Goal: Obtain resource: Download file/media

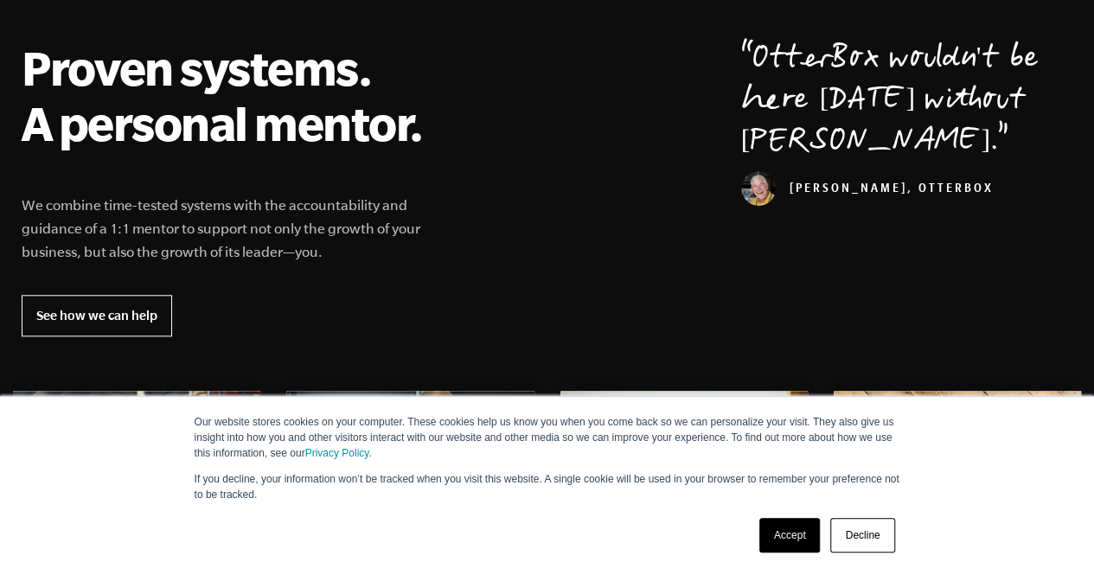
scroll to position [729, 0]
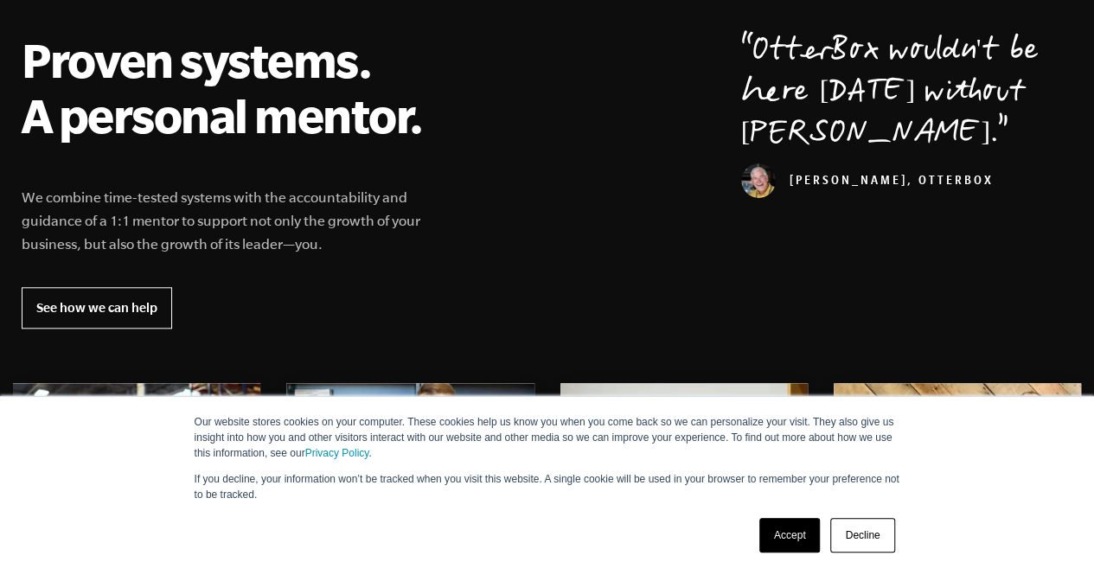
click at [881, 536] on link "Decline" at bounding box center [863, 535] width 64 height 35
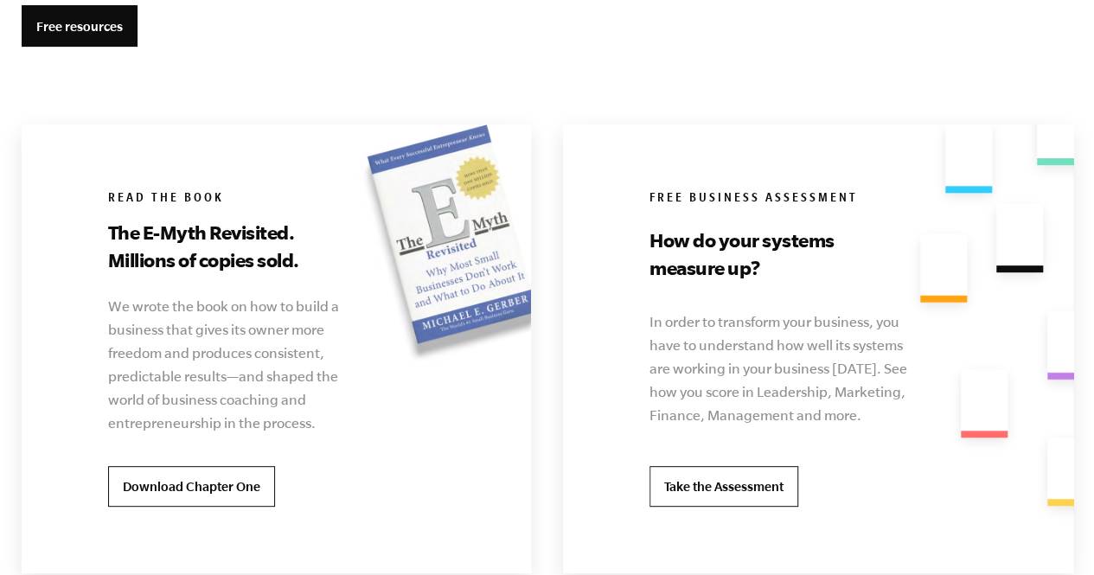
scroll to position [3409, 0]
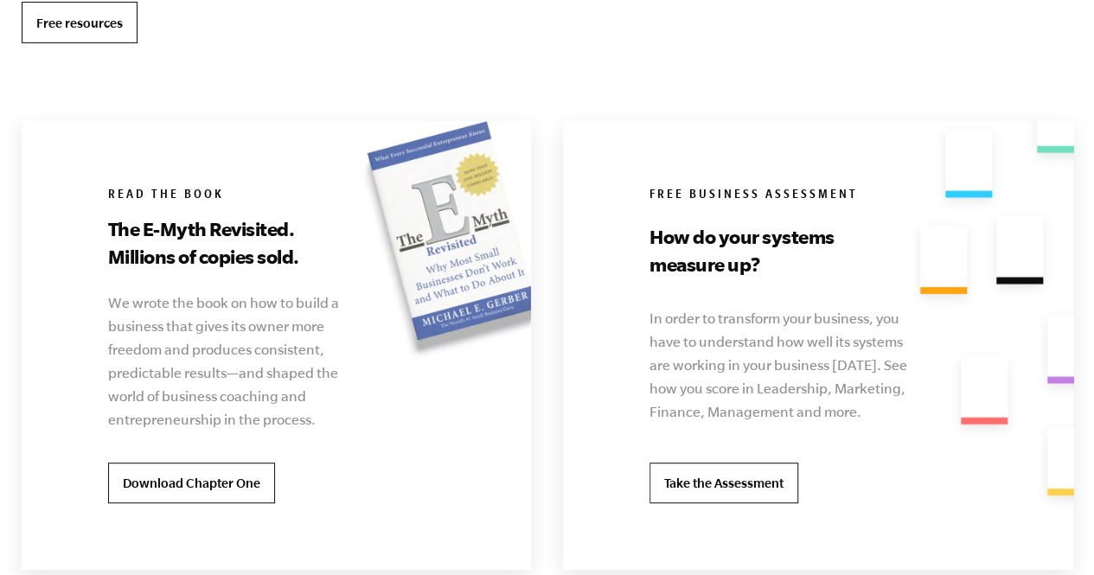
click at [97, 25] on link "Free resources" at bounding box center [80, 23] width 116 height 42
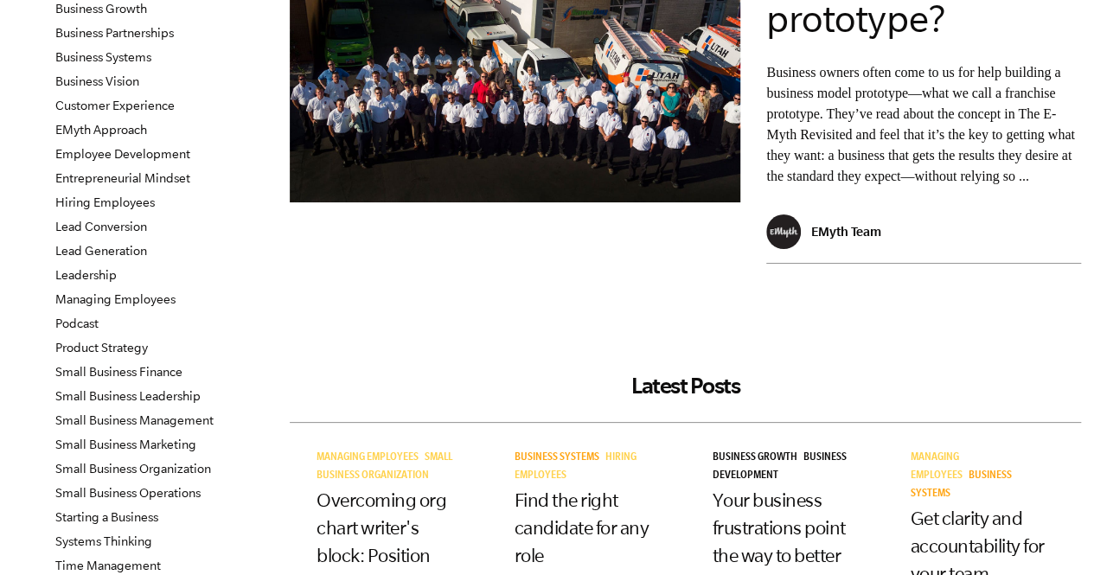
scroll to position [183, 0]
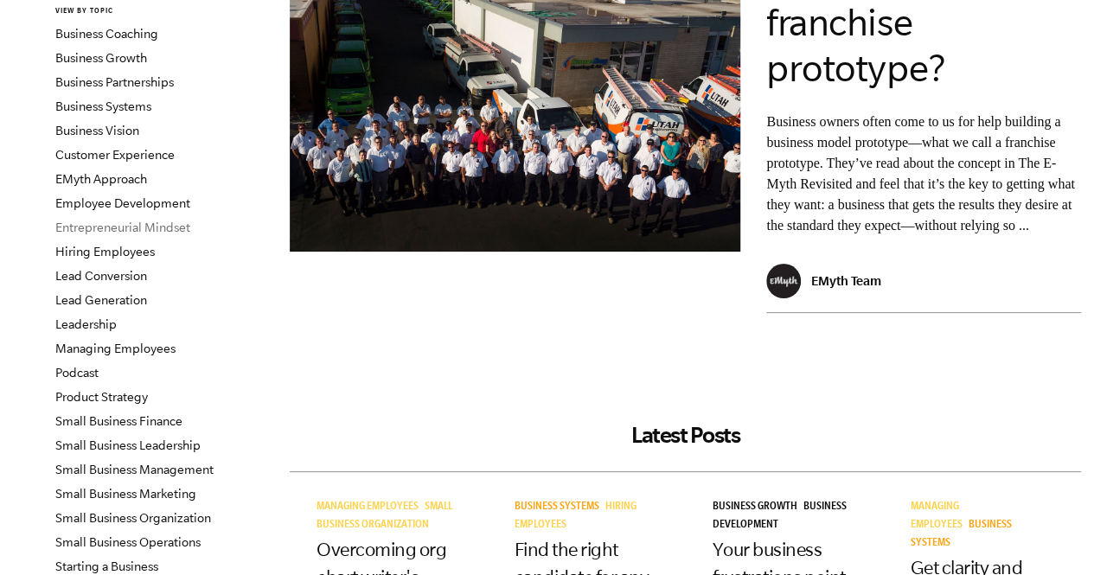
click at [144, 228] on link "Entrepreneurial Mindset" at bounding box center [122, 228] width 135 height 14
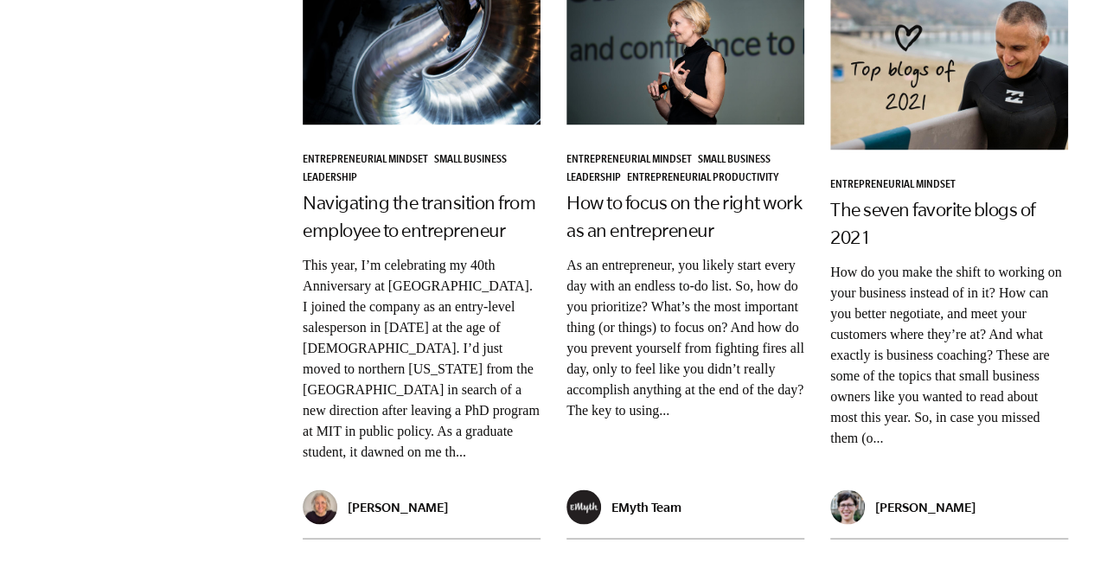
scroll to position [1393, 0]
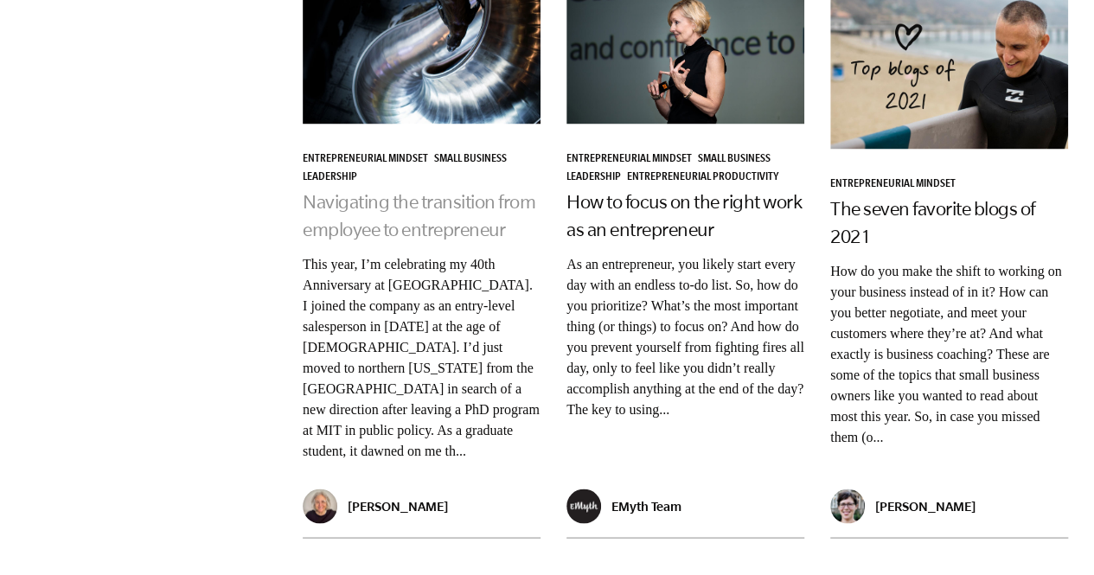
click at [469, 191] on link "Navigating the transition from employee to entrepreneur" at bounding box center [419, 215] width 233 height 48
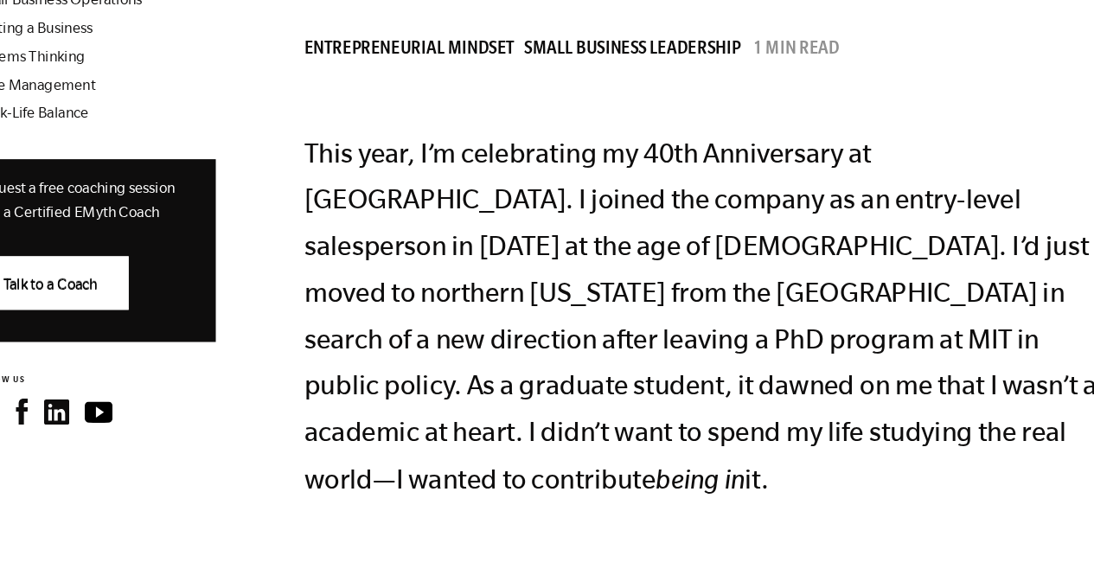
scroll to position [706, 0]
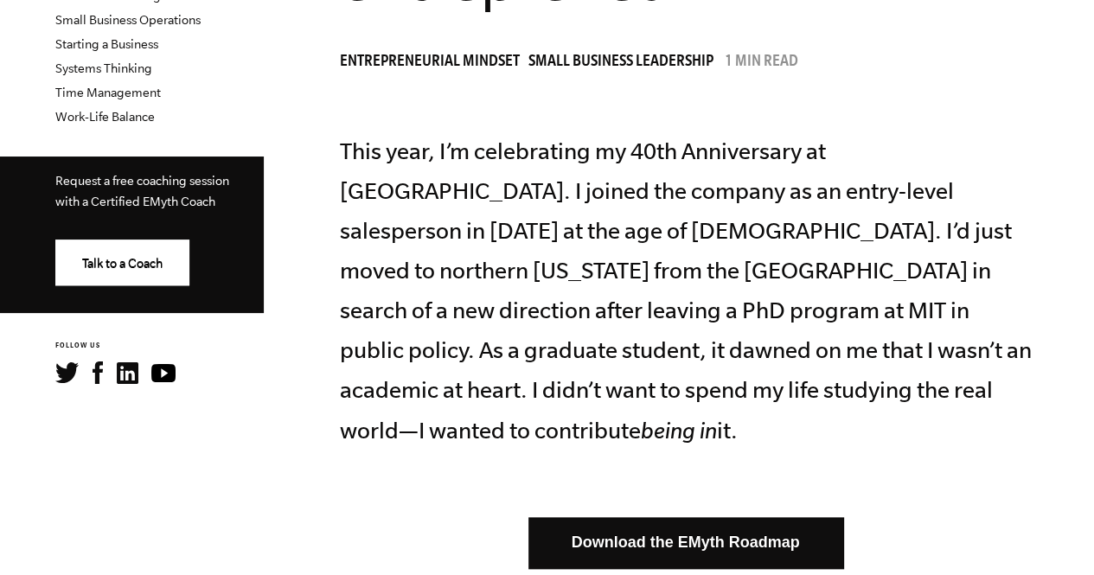
click at [602, 517] on link "Download the EMyth Roadmap" at bounding box center [686, 542] width 315 height 51
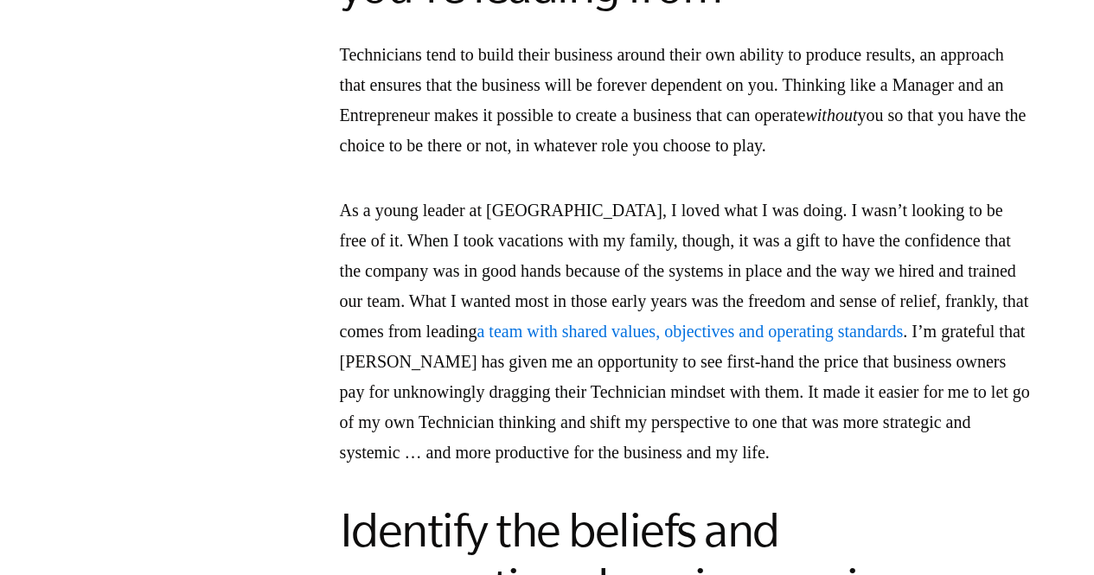
scroll to position [2914, 0]
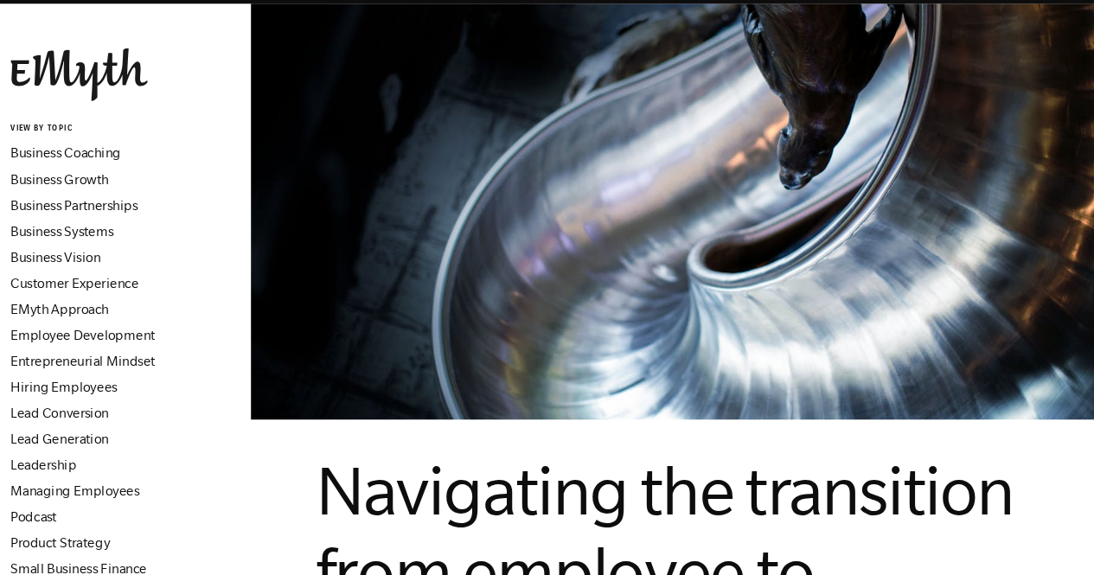
scroll to position [0, 0]
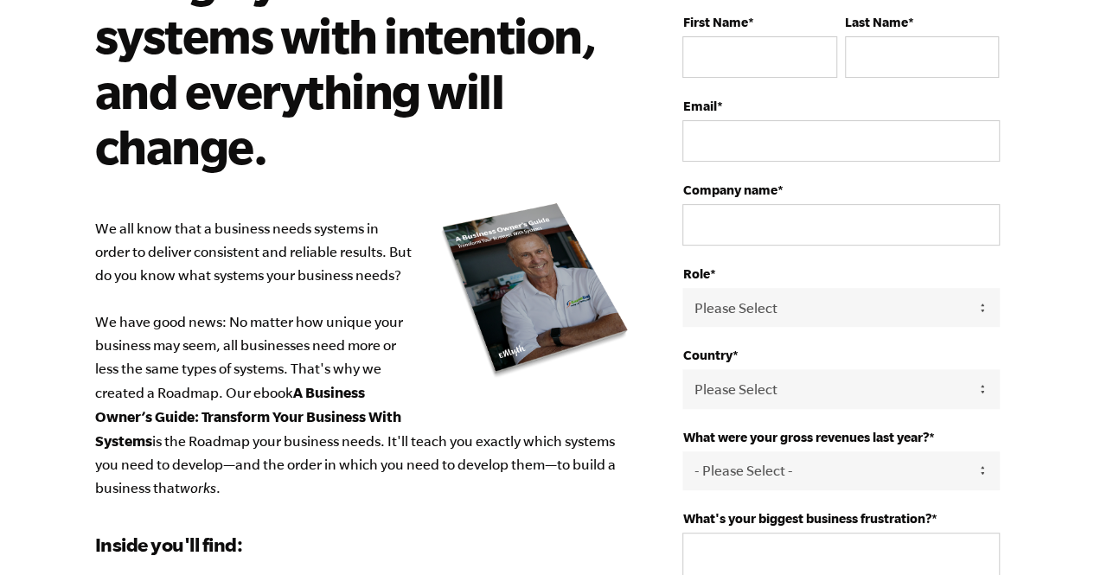
scroll to position [36, 0]
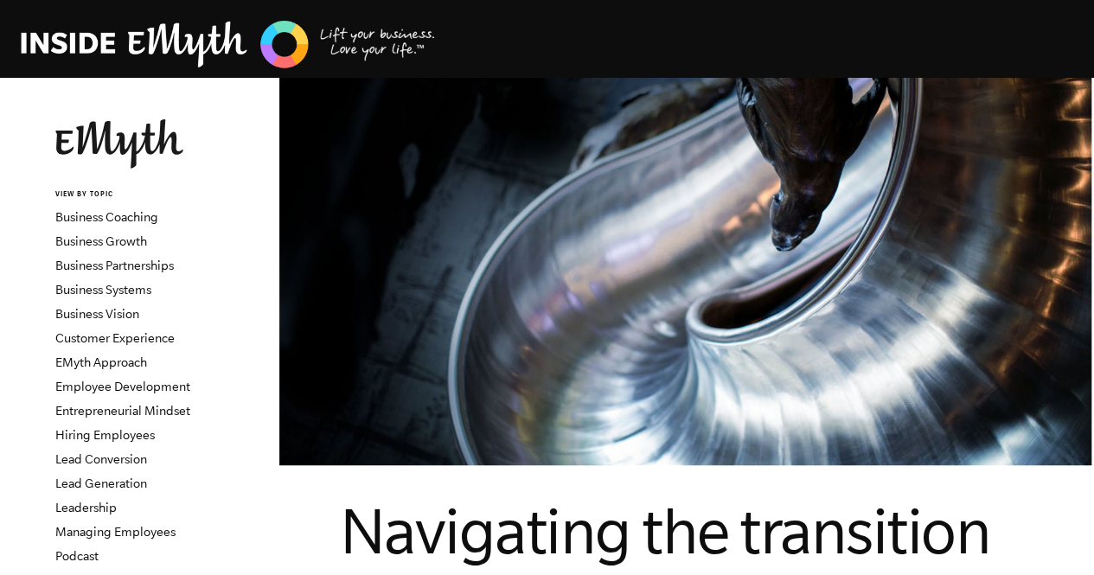
click at [157, 40] on img at bounding box center [228, 44] width 415 height 53
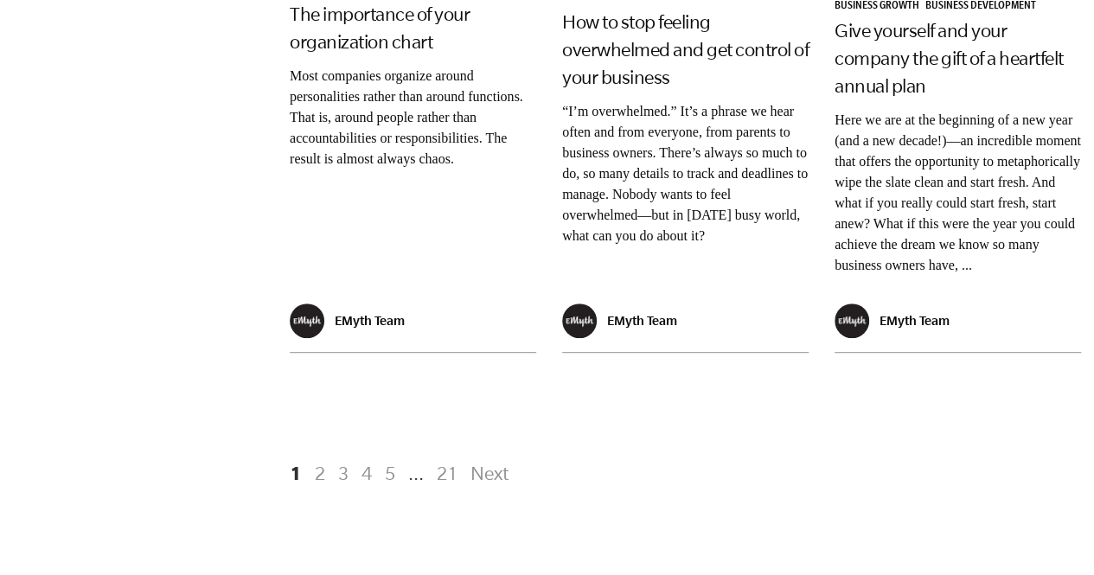
scroll to position [4122, 0]
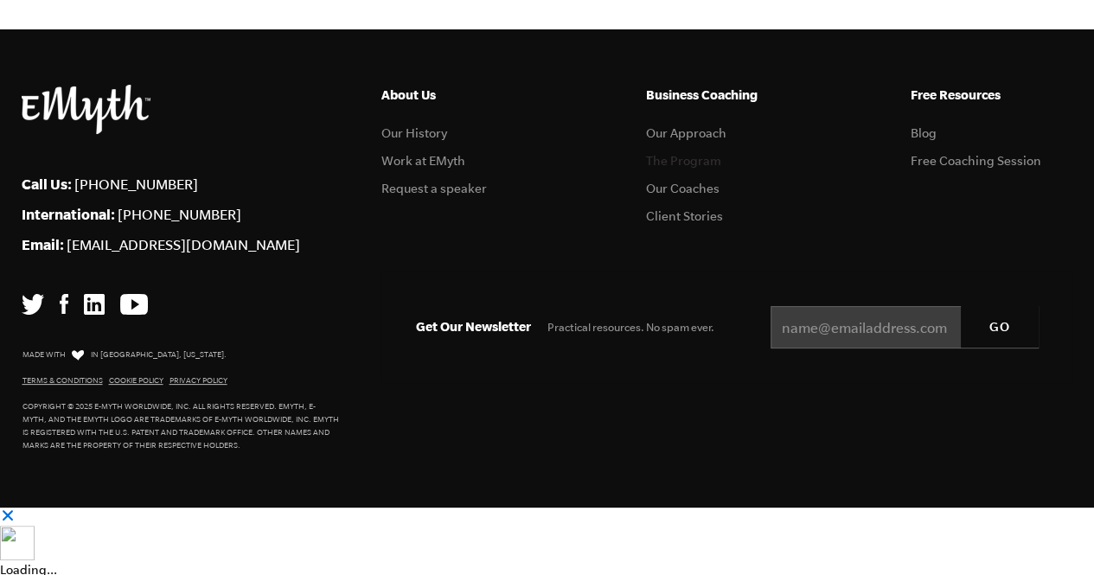
click at [700, 168] on link "The Program" at bounding box center [683, 161] width 75 height 14
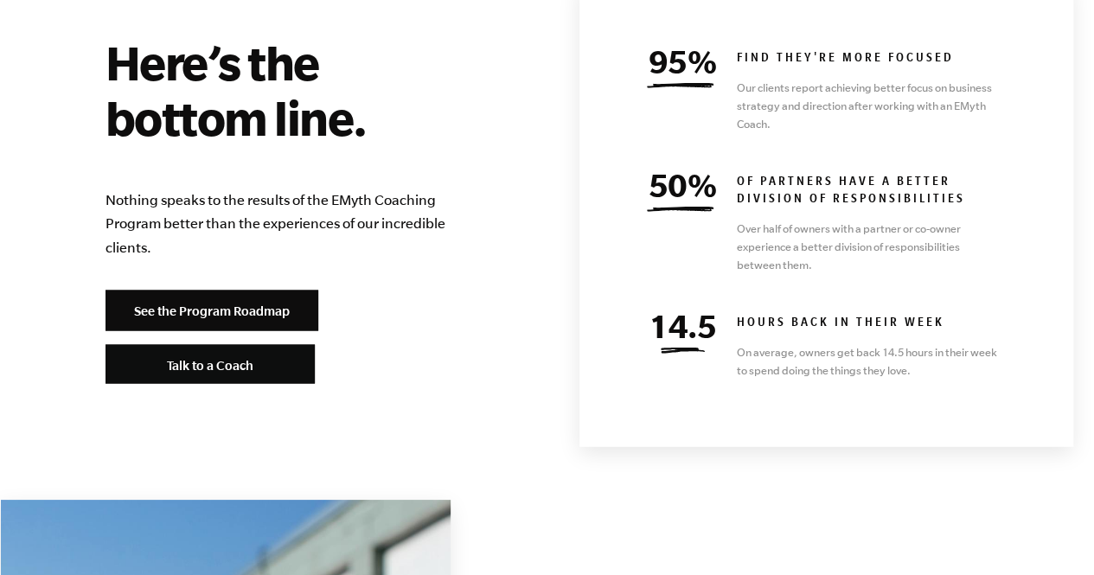
scroll to position [7687, 0]
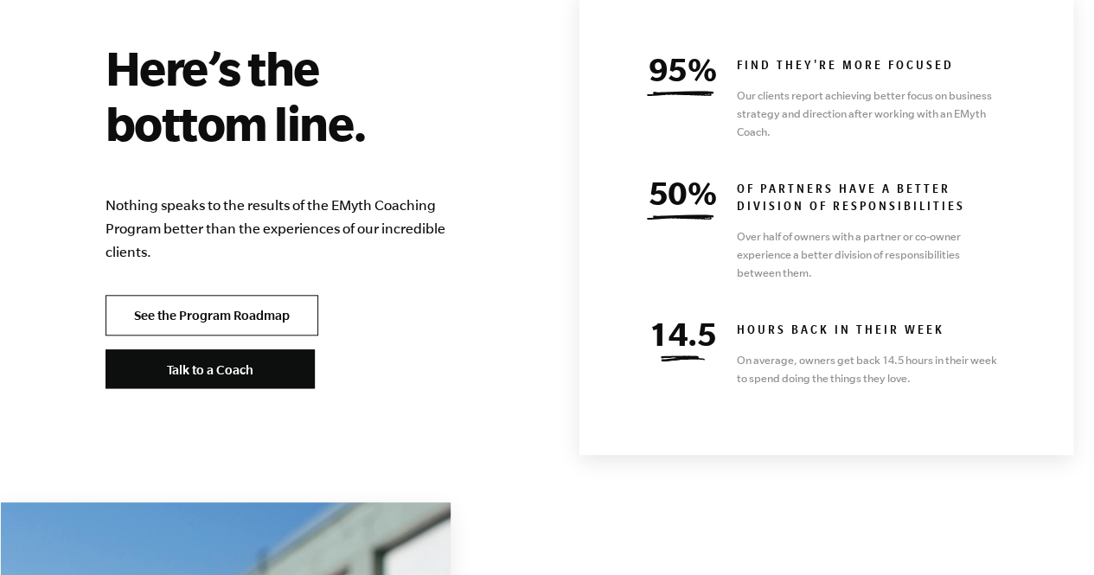
click at [260, 294] on link "See the Program Roadmap" at bounding box center [212, 315] width 213 height 42
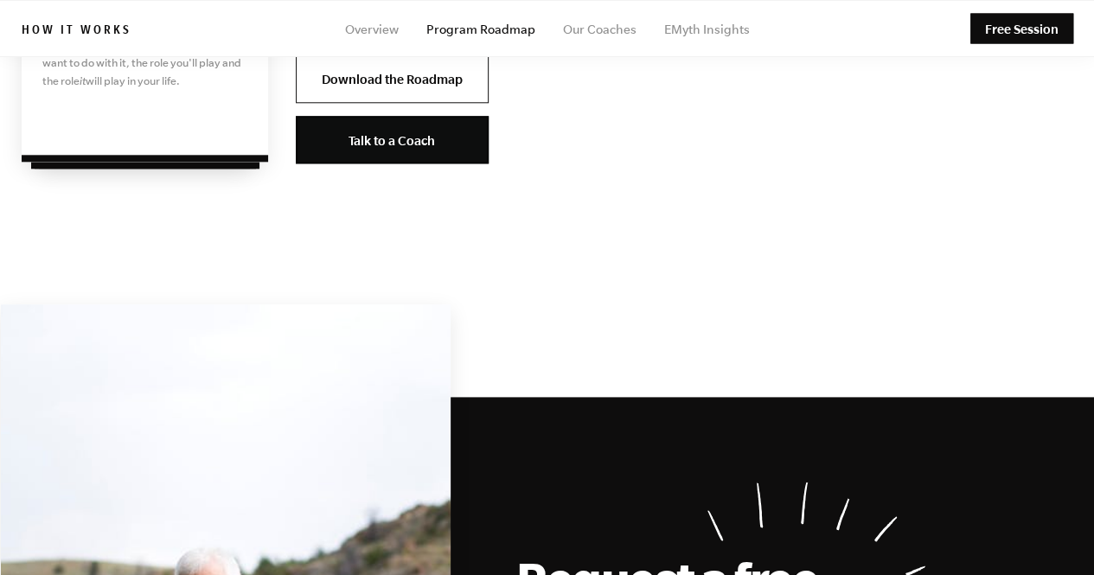
scroll to position [4159, 0]
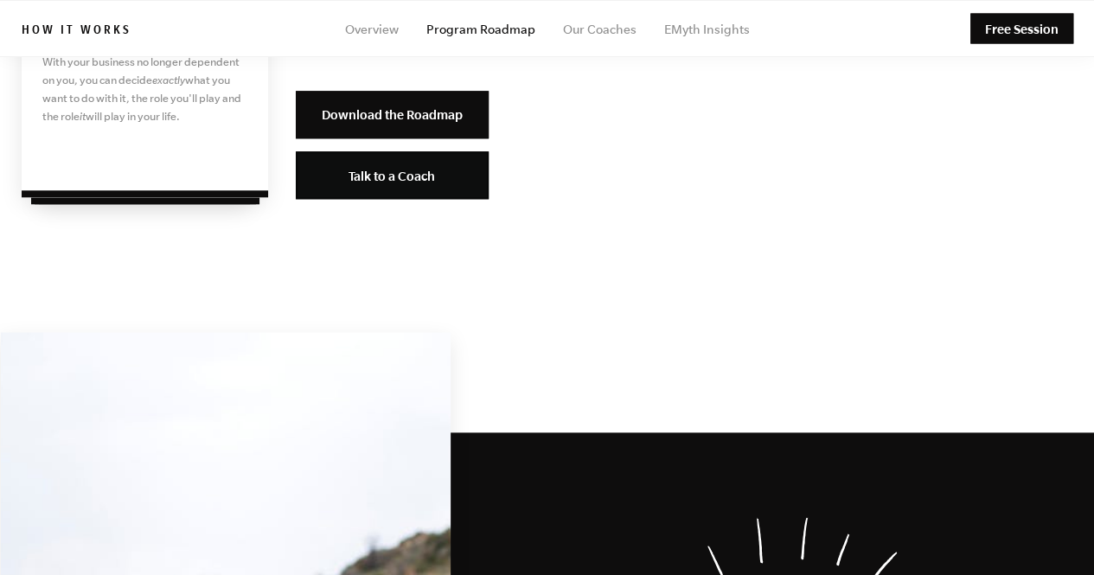
click at [385, 112] on link "Download the Roadmap" at bounding box center [392, 115] width 193 height 48
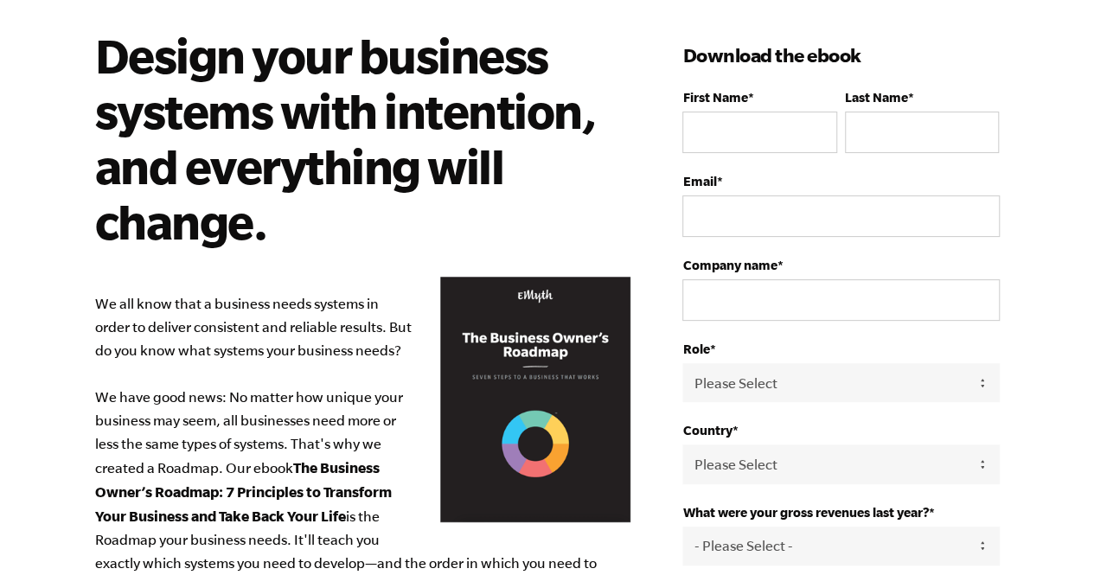
scroll to position [112, 0]
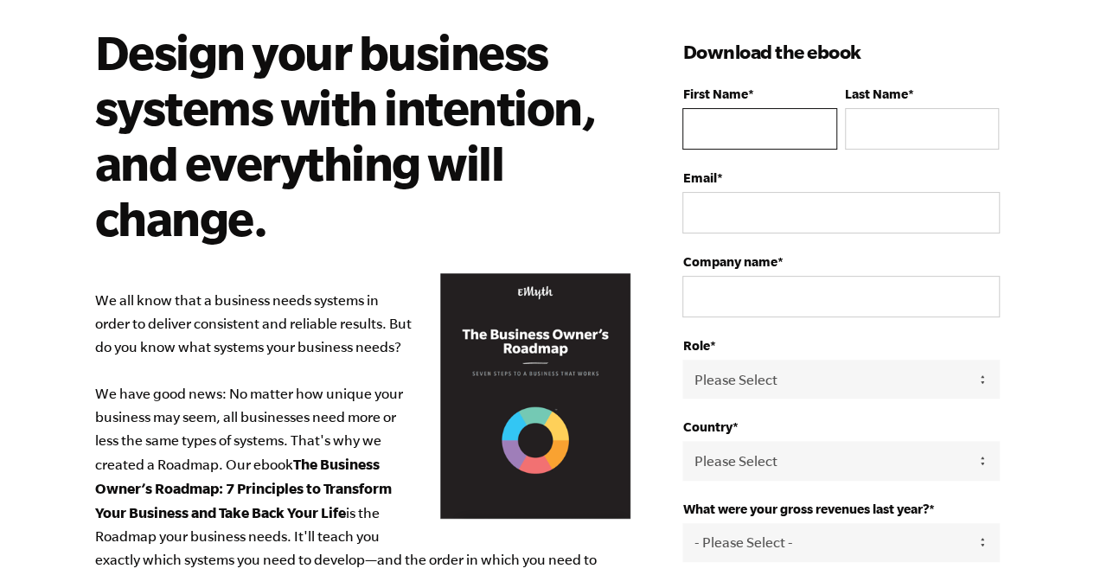
click at [742, 125] on input "First Name *" at bounding box center [760, 129] width 154 height 42
type input "Adnan"
type input "A Hussein"
type input "adnhussein188@gmail.com"
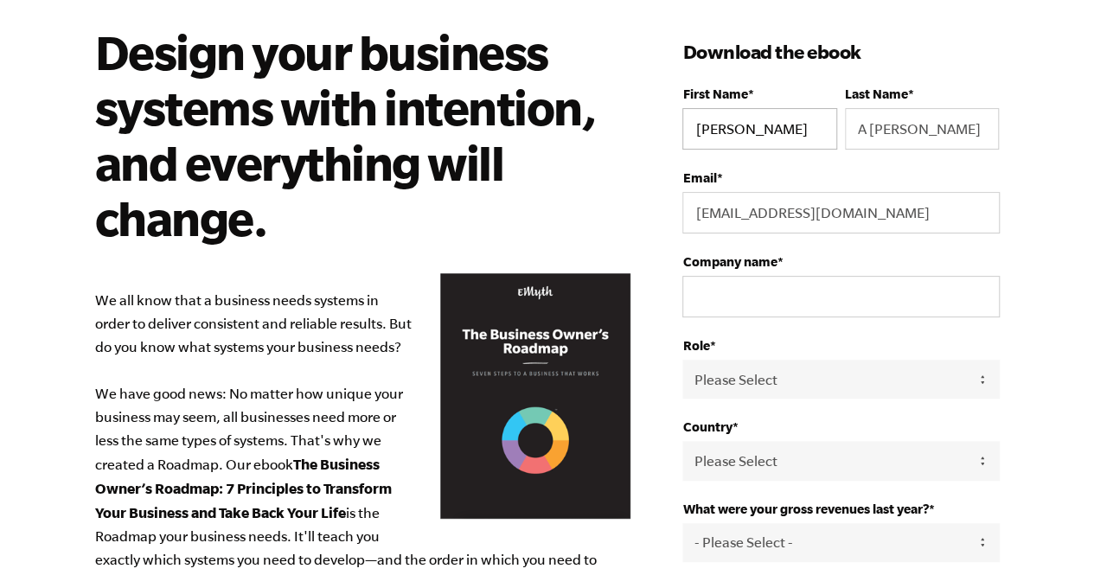
select select "United States"
type input "16127076426"
click at [867, 130] on input "A Hussein" at bounding box center [922, 129] width 154 height 42
click at [873, 130] on input "A Hussein" at bounding box center [922, 129] width 154 height 42
type input "Hussein"
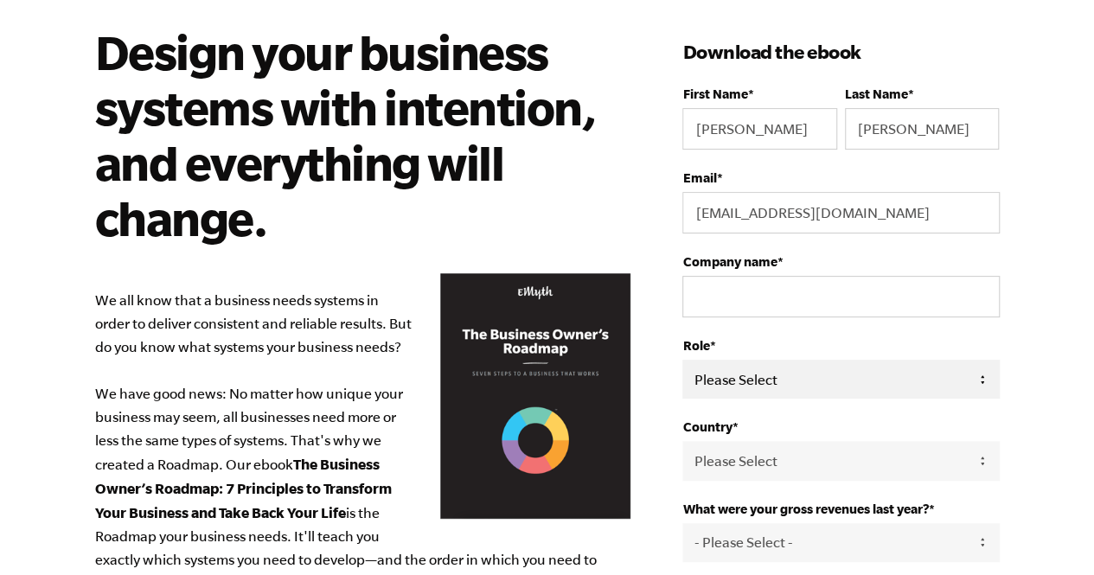
click at [763, 365] on select "Please Select Owner Partner / Co-Owner Executive Employee / Other" at bounding box center [841, 379] width 317 height 39
select select "Owner"
click at [683, 360] on select "Please Select Owner Partner / Co-Owner Executive Employee / Other" at bounding box center [841, 379] width 317 height 39
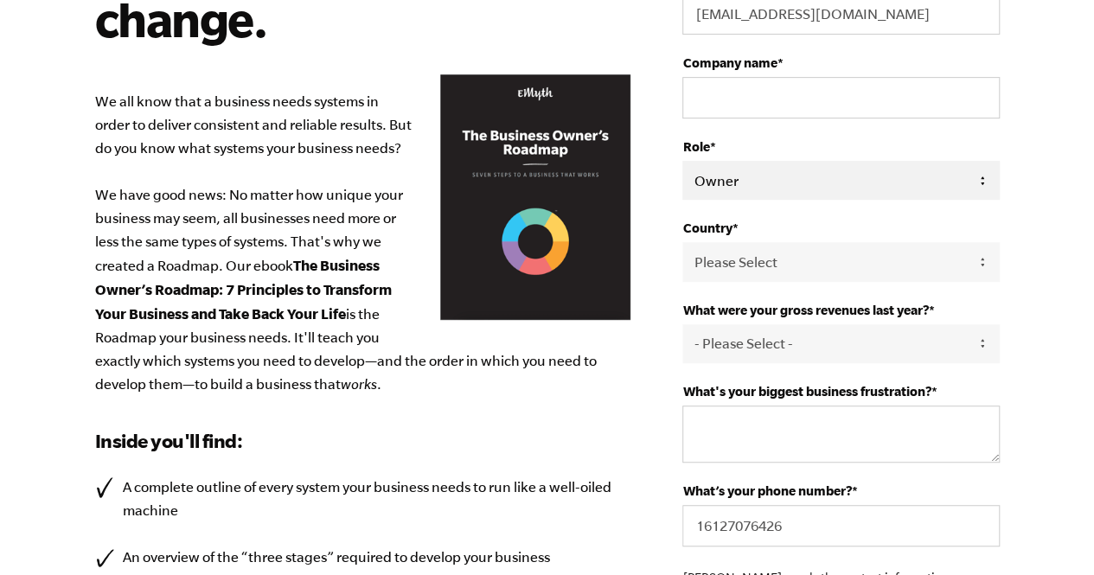
scroll to position [315, 0]
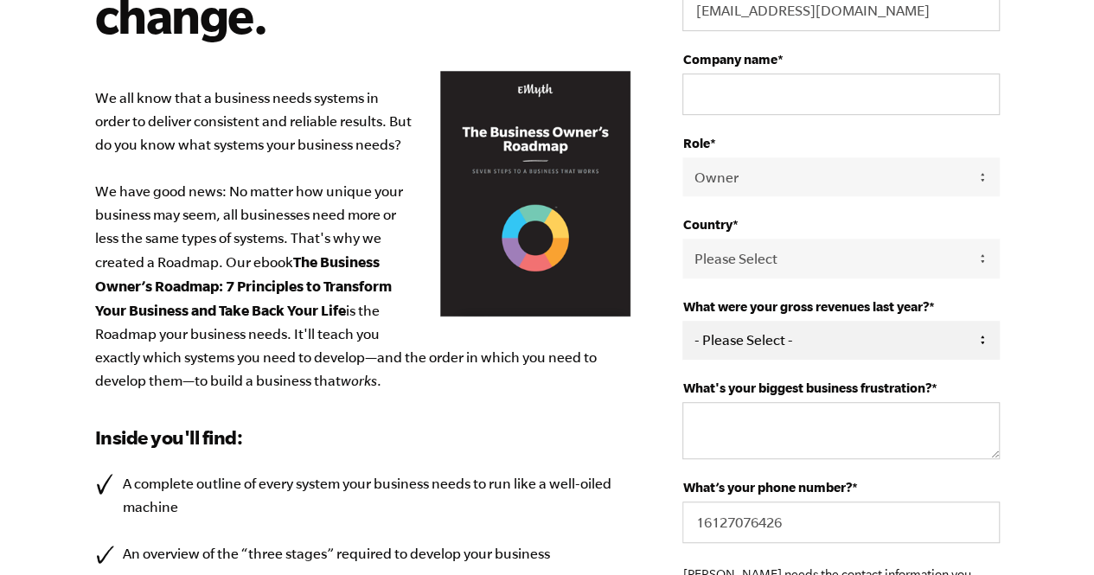
click at [754, 340] on select "- Please Select - 0-75K 76-150K 151-275K 276-500K 501-750K 751-1M 1-2.5M 2.5-5M…" at bounding box center [841, 340] width 317 height 39
select select "0-75K"
click at [683, 321] on select "- Please Select - 0-75K 76-150K 151-275K 276-500K 501-750K 751-1M 1-2.5M 2.5-5M…" at bounding box center [841, 340] width 317 height 39
click at [754, 419] on textarea "What's your biggest business frustration? *" at bounding box center [841, 430] width 317 height 57
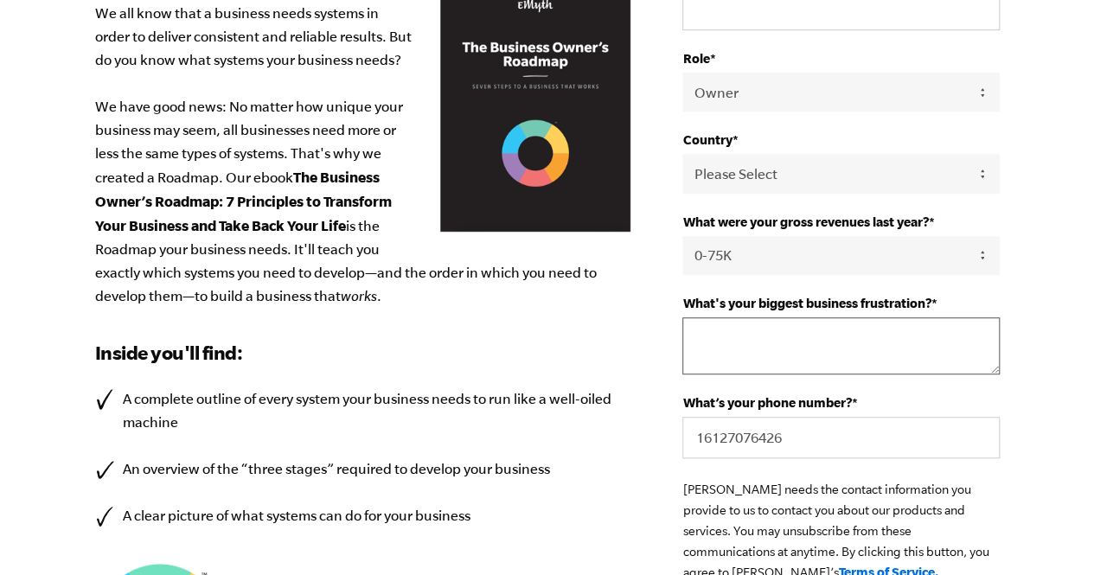
scroll to position [400, 0]
click at [741, 337] on textarea "What's your biggest business frustration? *" at bounding box center [841, 346] width 317 height 57
type textarea "D"
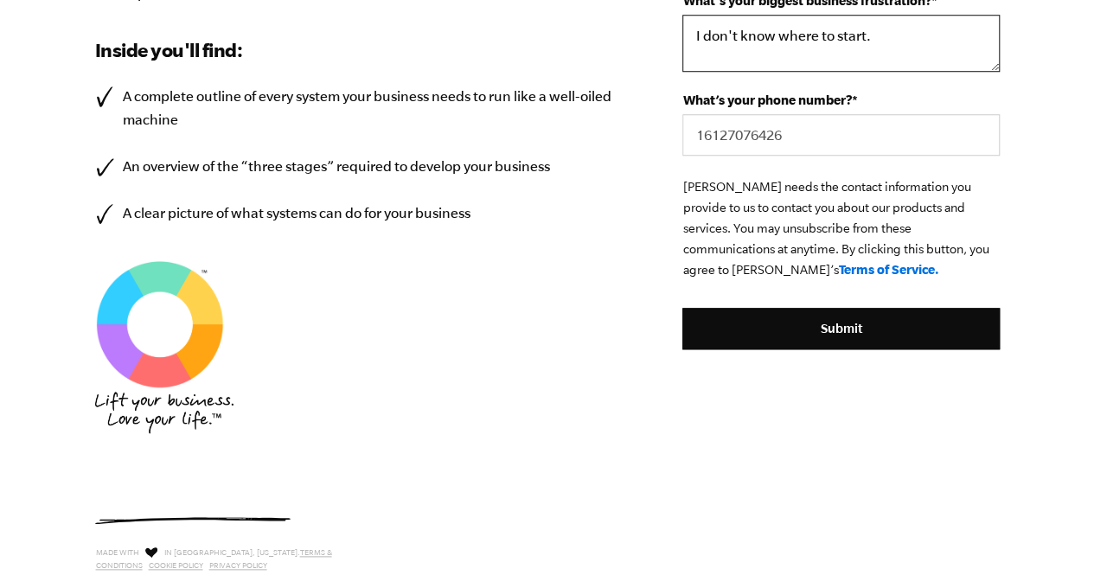
scroll to position [699, 0]
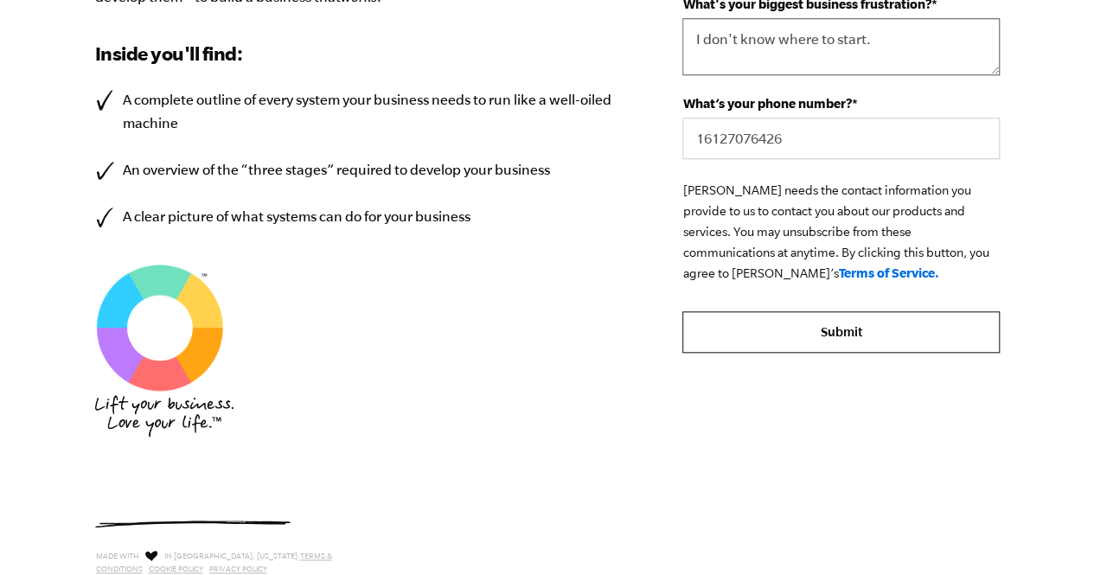
type textarea "I don't know where to start."
click at [892, 345] on input "Submit" at bounding box center [841, 332] width 317 height 42
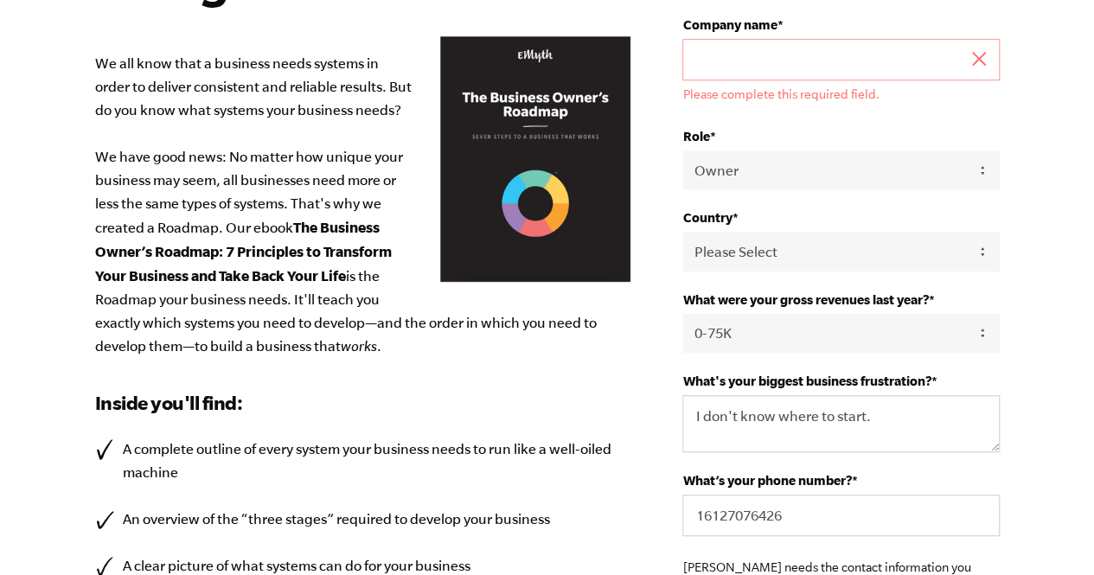
scroll to position [346, 0]
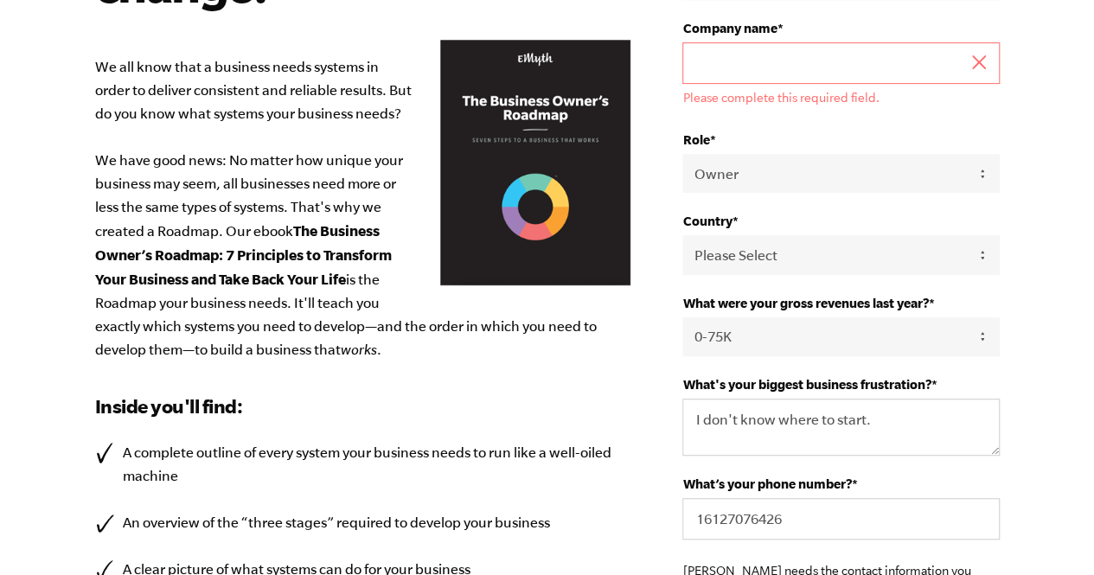
click at [743, 49] on input "Company name *" at bounding box center [841, 63] width 317 height 42
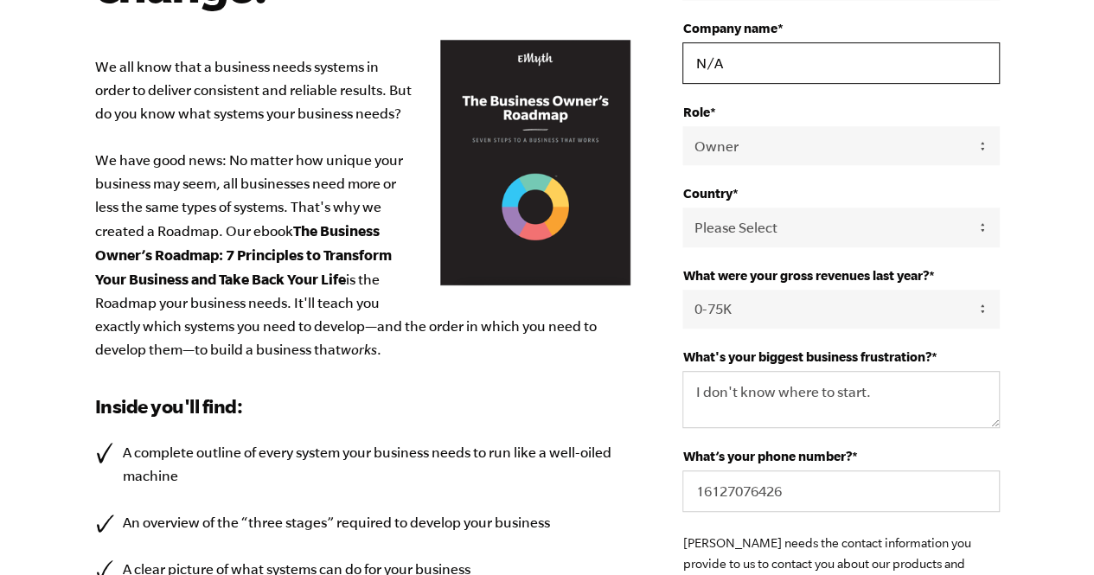
click at [743, 61] on input "N/A" at bounding box center [841, 63] width 317 height 42
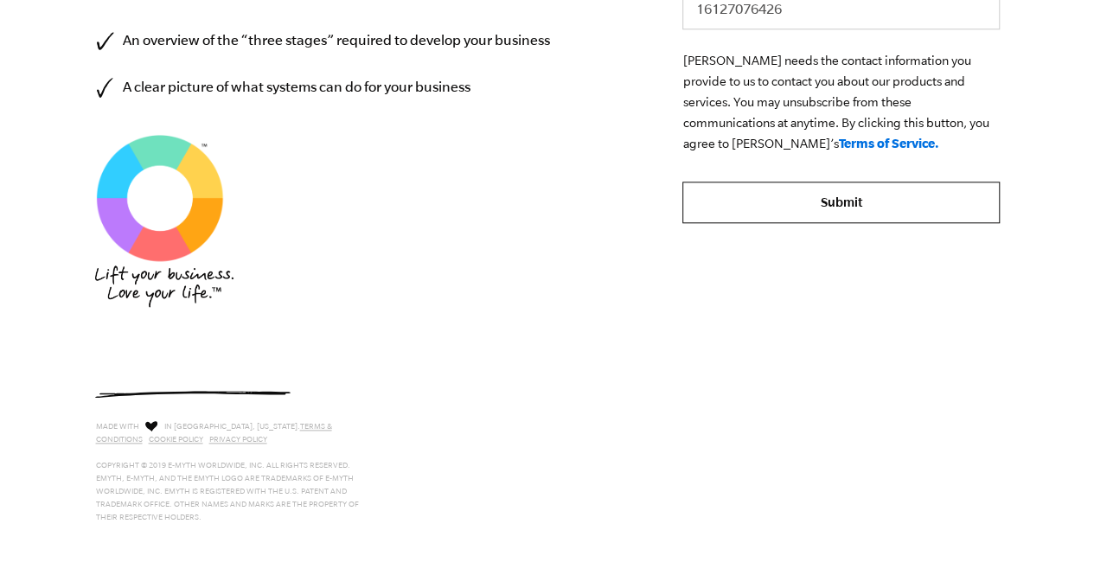
type input "N/A"
click at [818, 219] on input "Submit" at bounding box center [841, 203] width 317 height 42
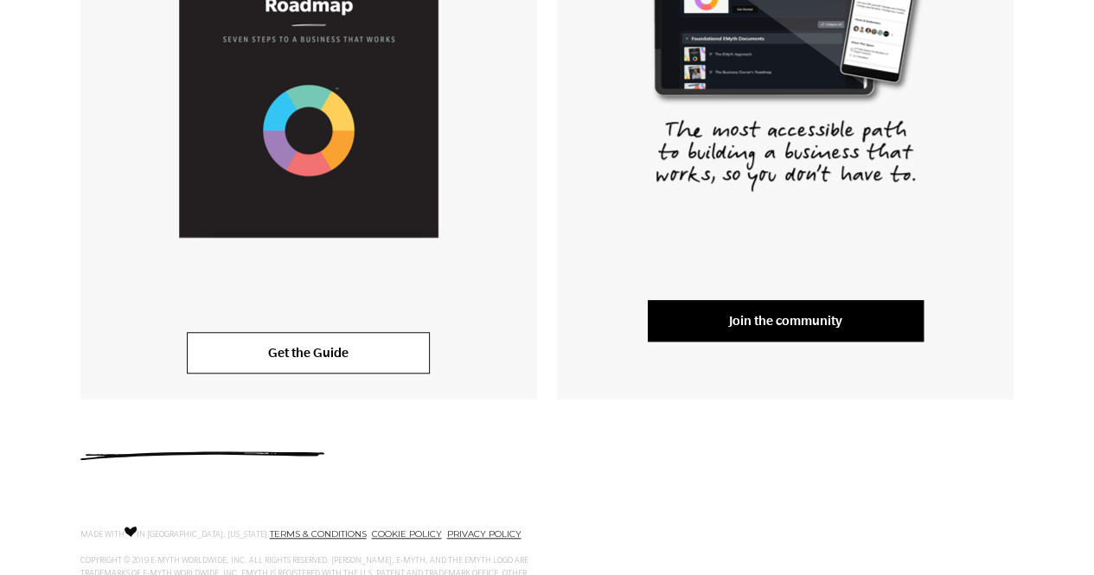
scroll to position [602, 0]
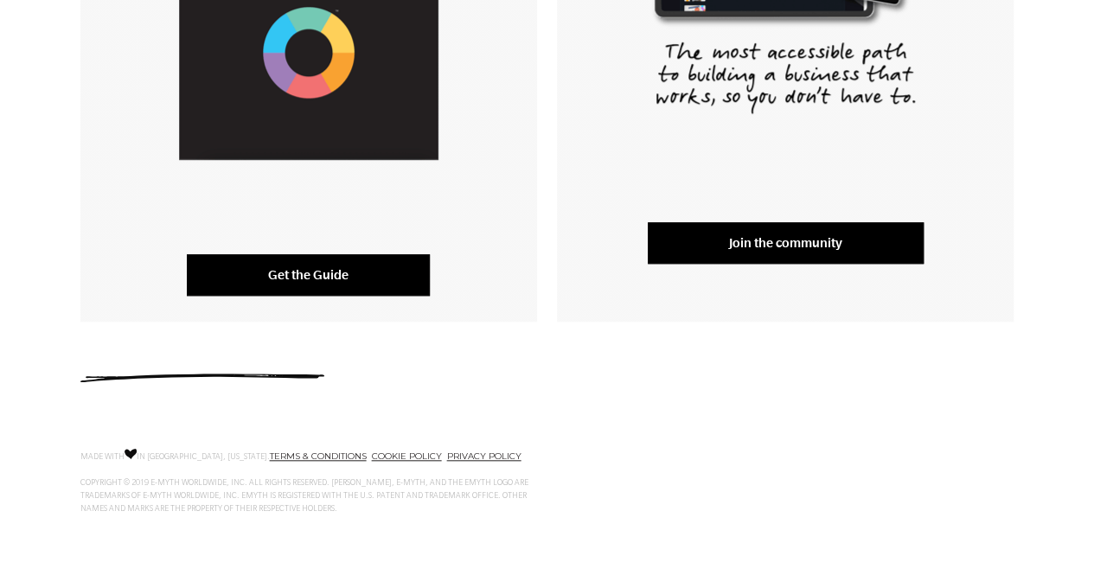
click at [260, 276] on link "Get the Guide" at bounding box center [308, 275] width 243 height 42
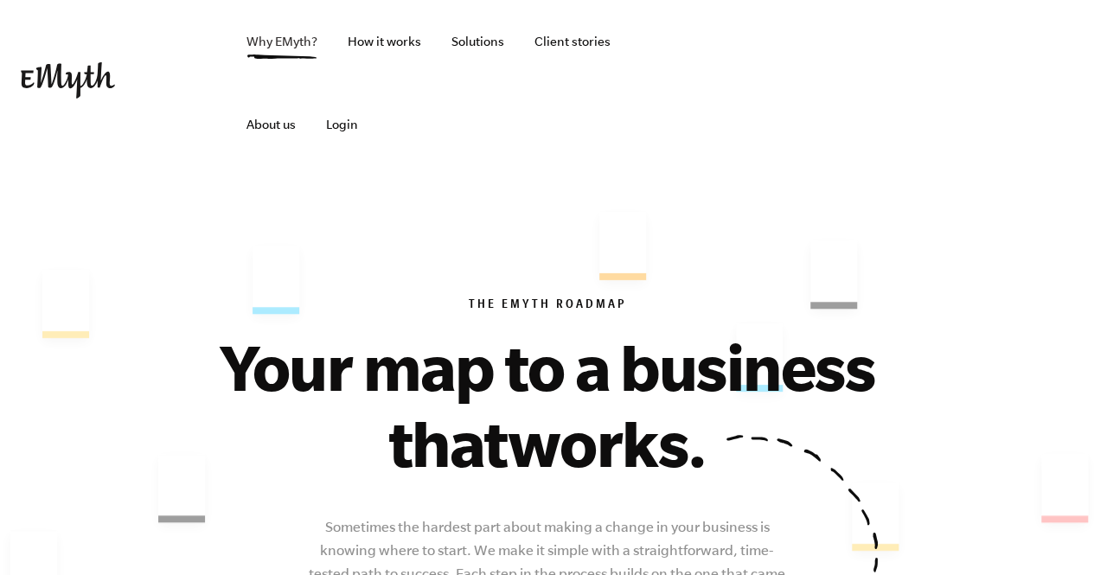
click at [281, 28] on link "Why EMyth?" at bounding box center [282, 41] width 99 height 83
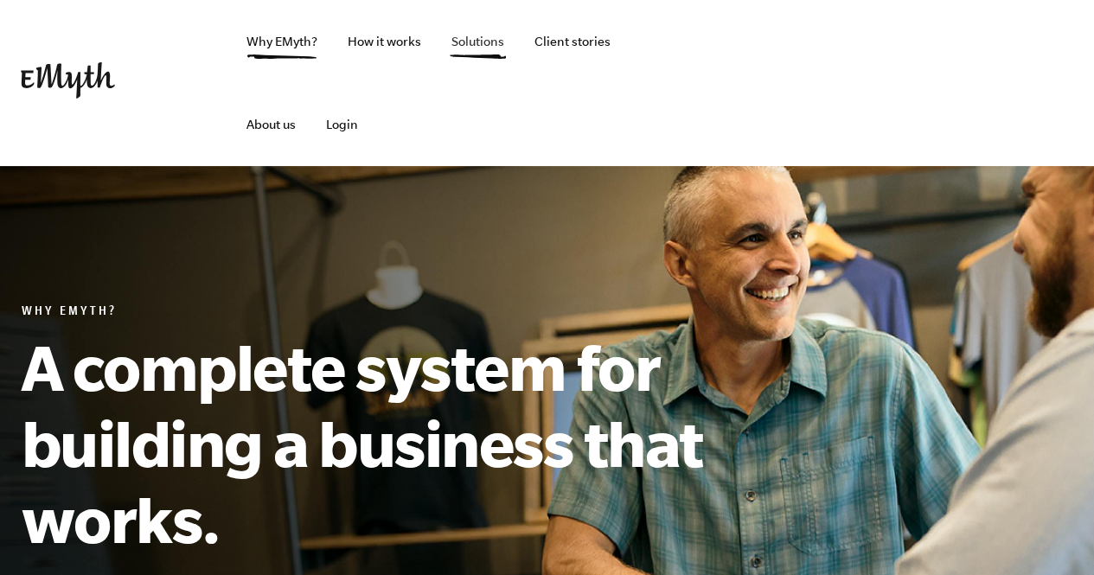
click at [501, 37] on link "Solutions" at bounding box center [478, 41] width 80 height 83
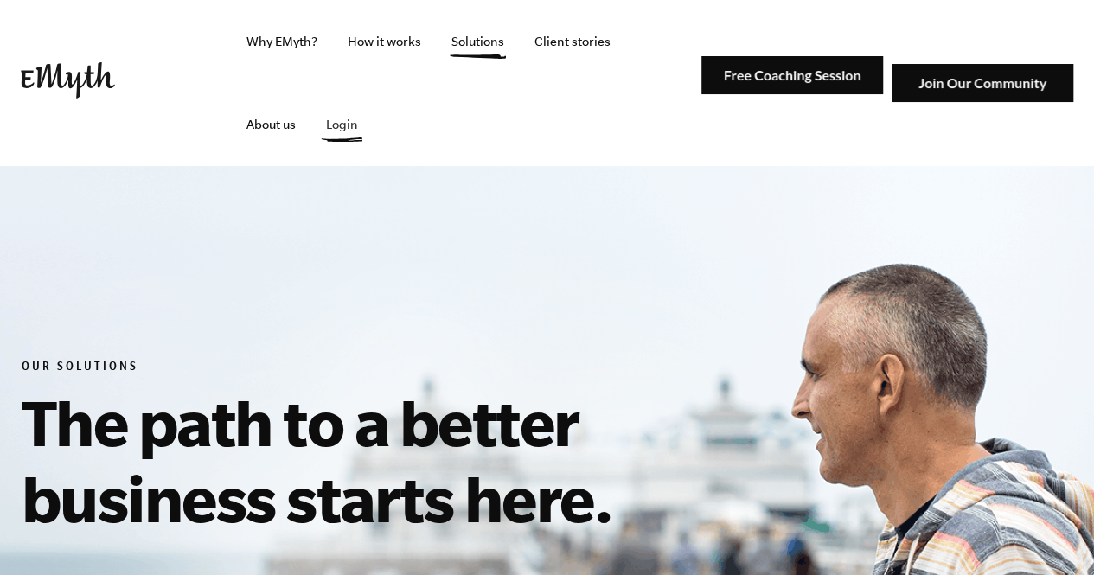
click at [312, 143] on link "Login" at bounding box center [342, 124] width 60 height 83
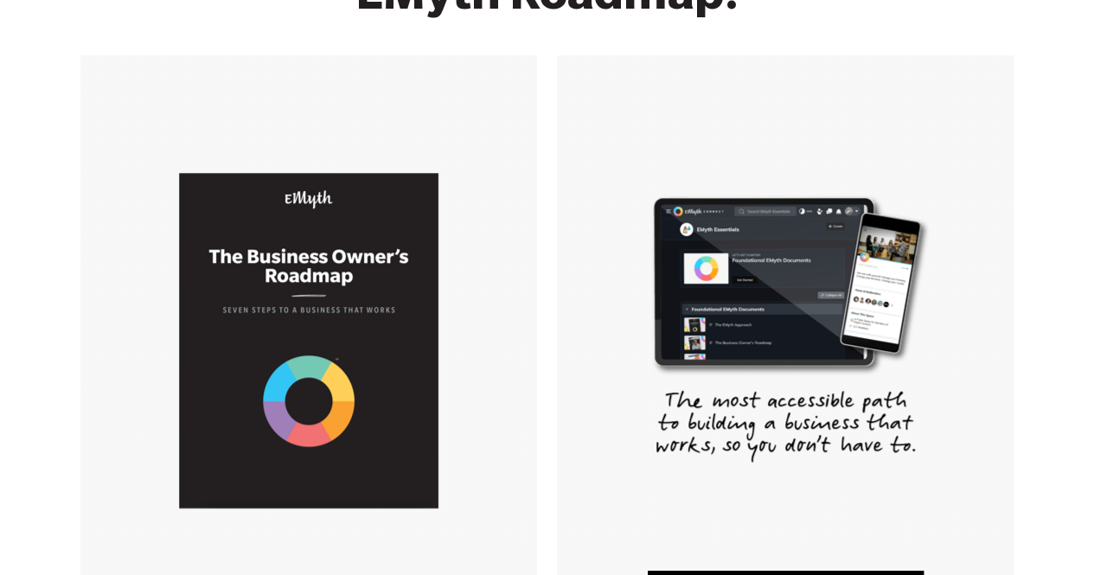
scroll to position [602, 0]
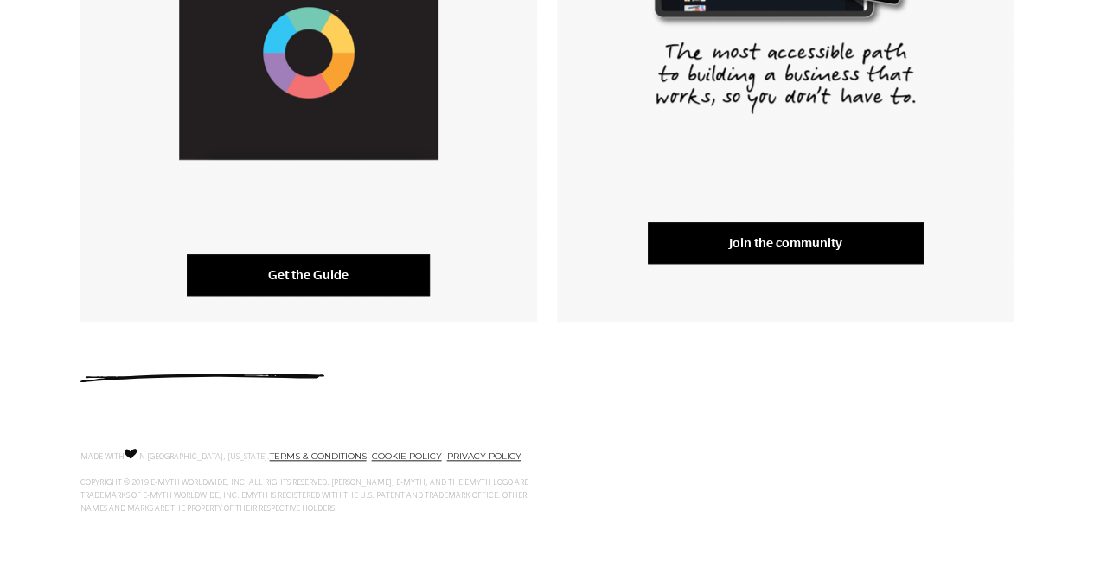
click at [400, 257] on link "Get the Guide" at bounding box center [308, 275] width 243 height 42
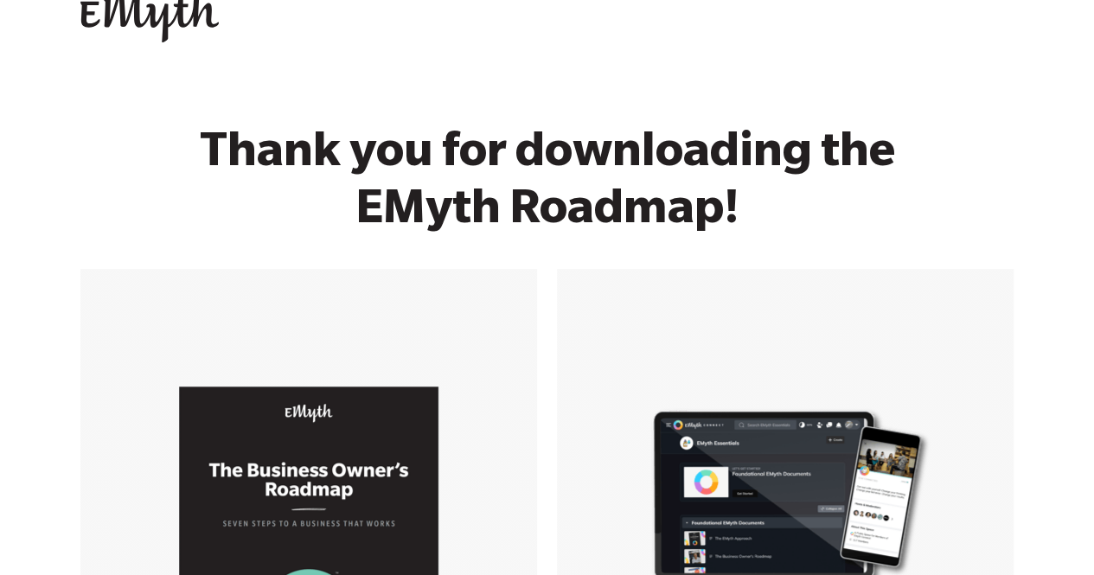
scroll to position [414, 0]
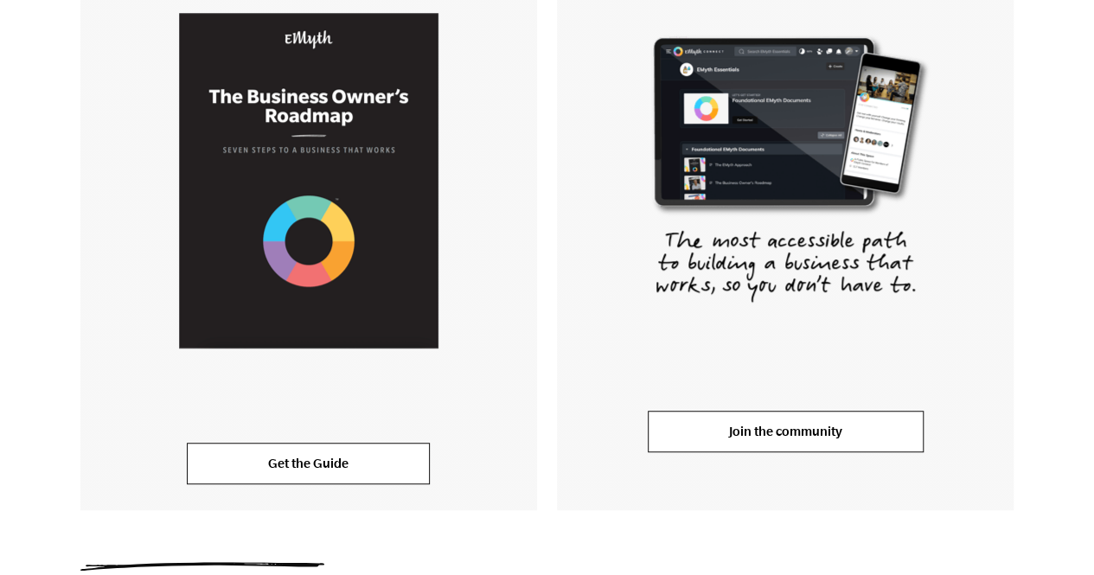
click at [692, 420] on link "Join the community" at bounding box center [786, 432] width 276 height 42
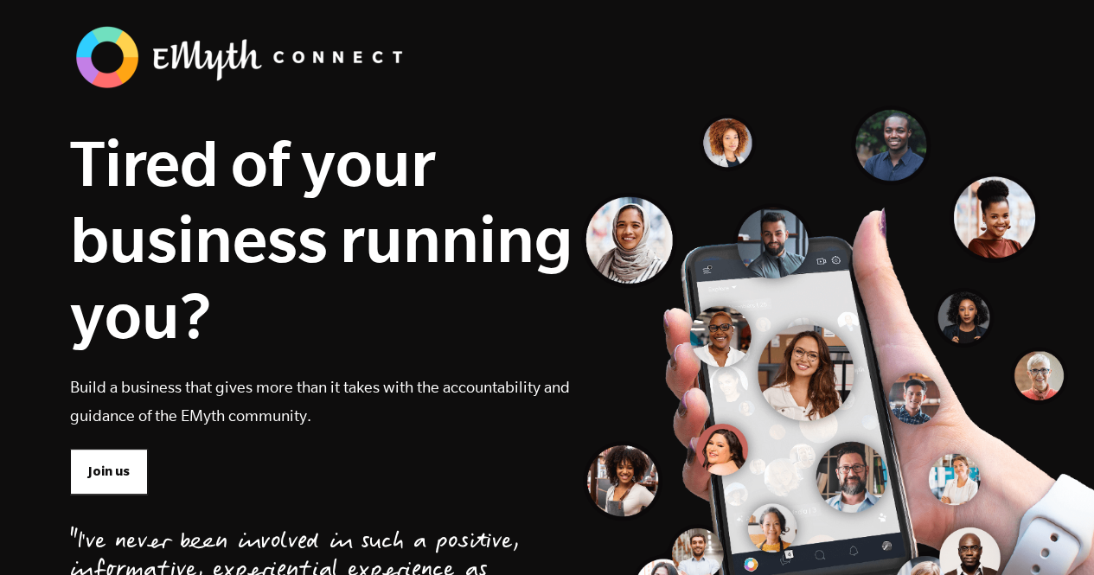
scroll to position [82, 0]
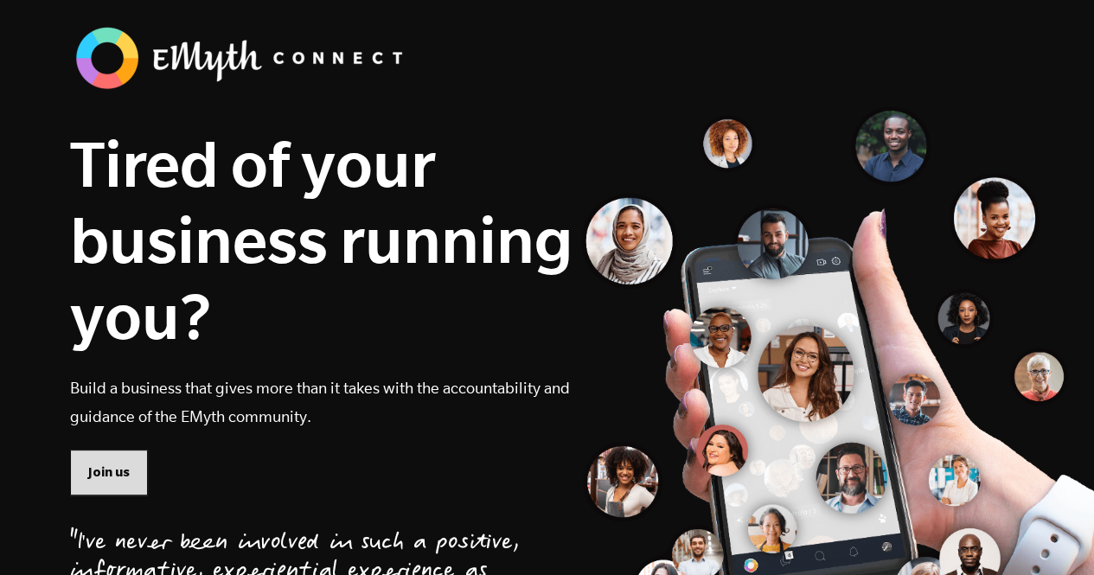
click at [100, 470] on span "Join us" at bounding box center [109, 472] width 42 height 19
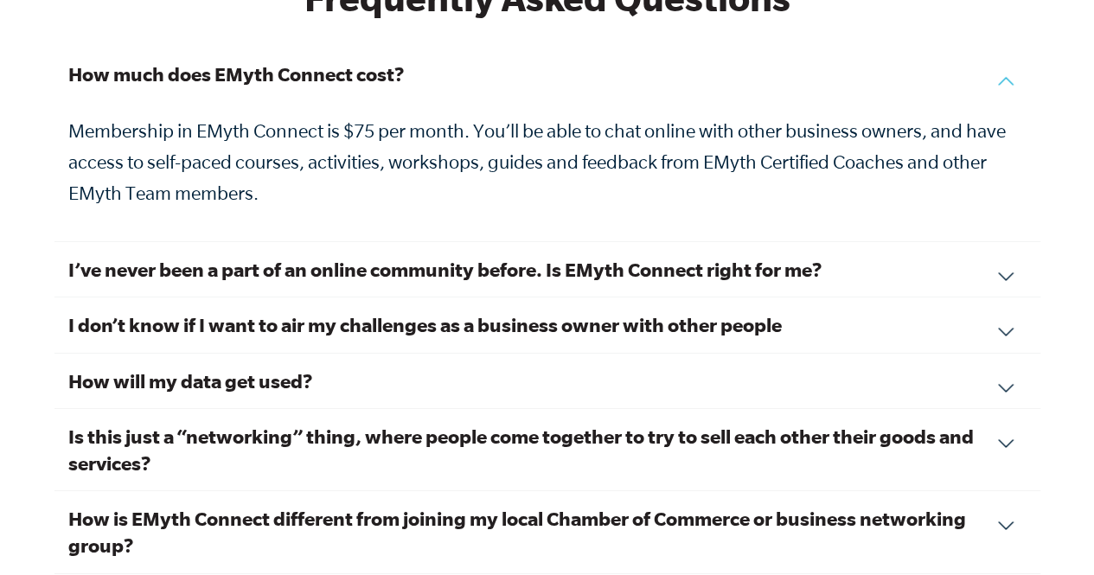
scroll to position [5925, 0]
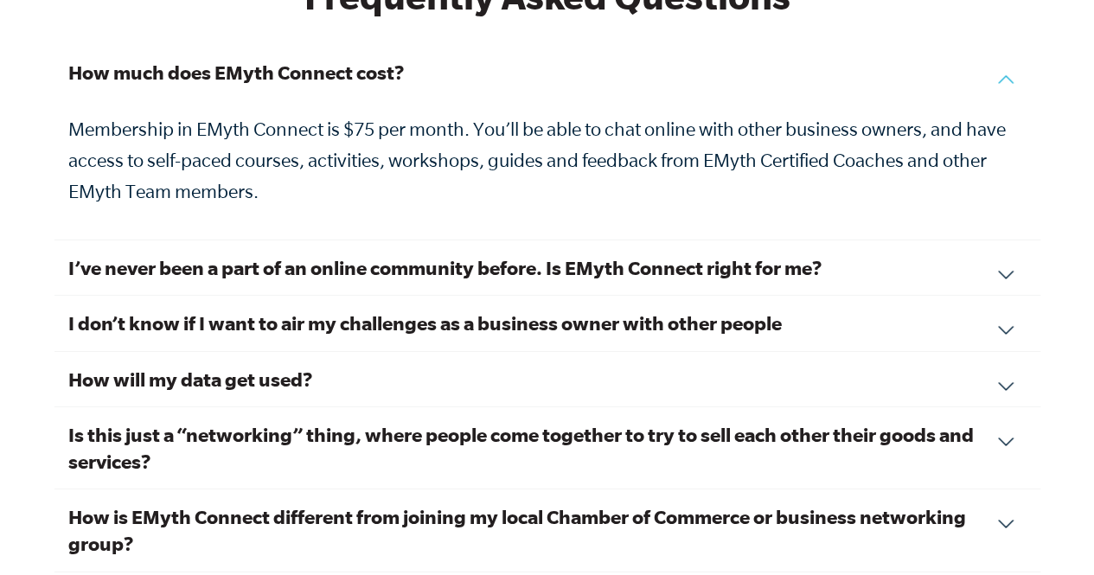
click at [286, 254] on h3 "I’ve never been a part of an online community before. Is EMyth Connect right fo…" at bounding box center [547, 267] width 959 height 27
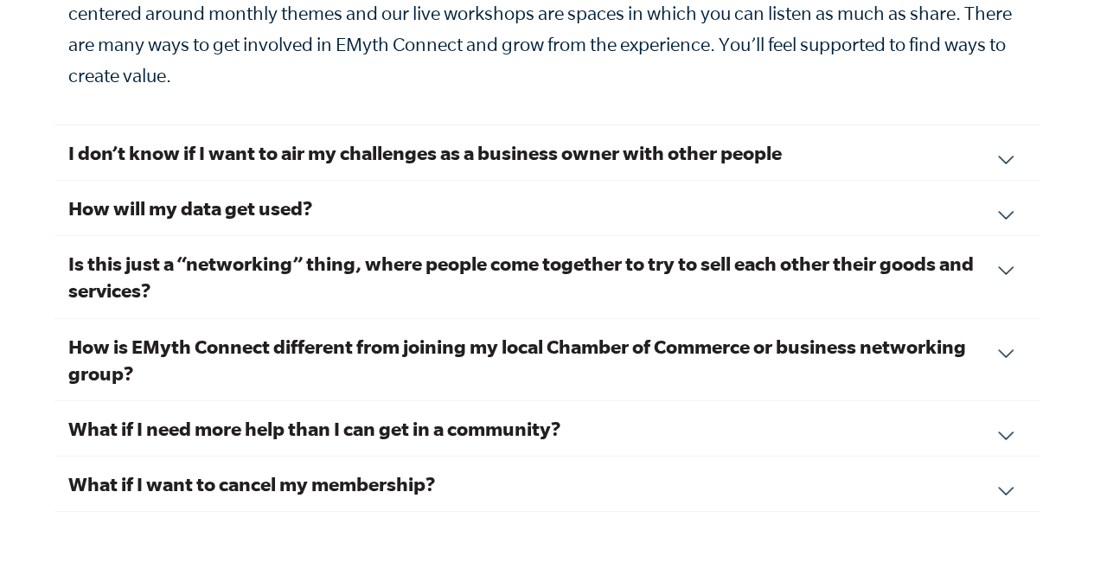
scroll to position [6255, 0]
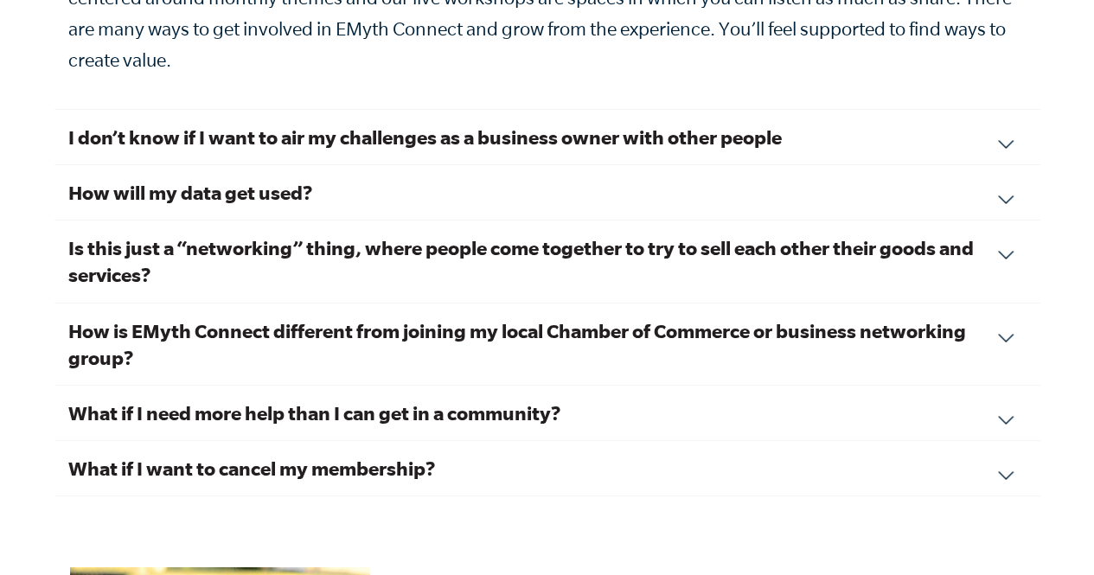
click at [329, 234] on h3 "Is this just a “networking” thing, where people come together to try to sell ea…" at bounding box center [547, 261] width 959 height 54
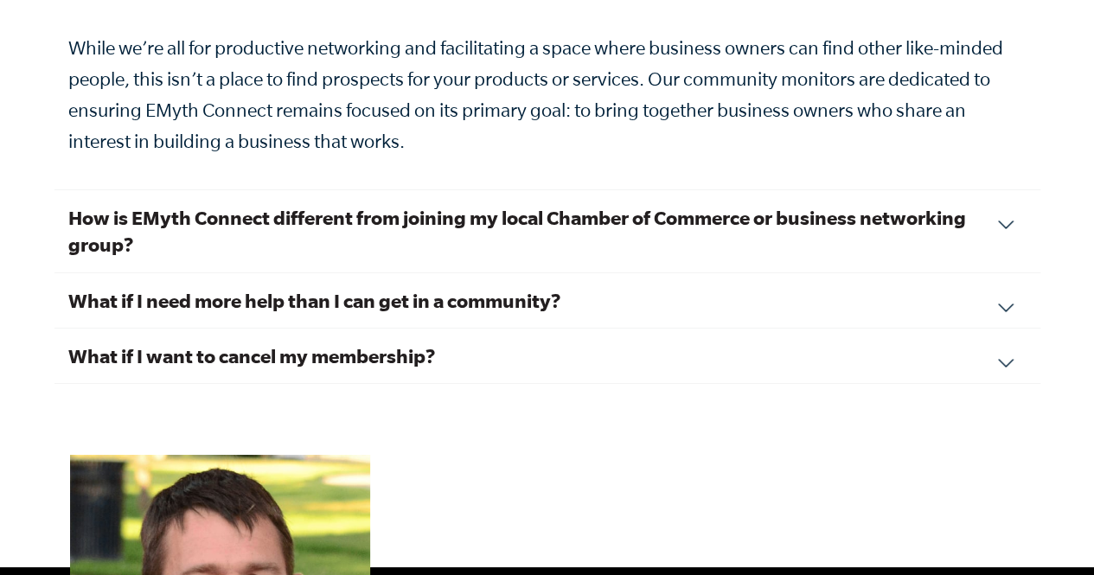
click at [298, 343] on h3 "What if I want to cancel my membership?" at bounding box center [547, 356] width 959 height 27
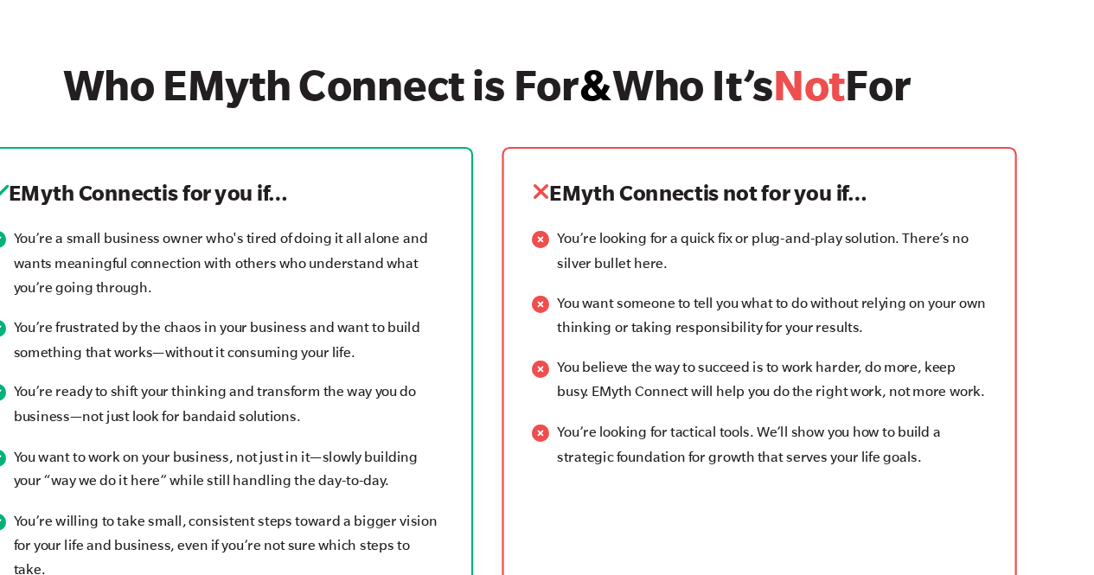
scroll to position [2128, 0]
